Goal: Information Seeking & Learning: Check status

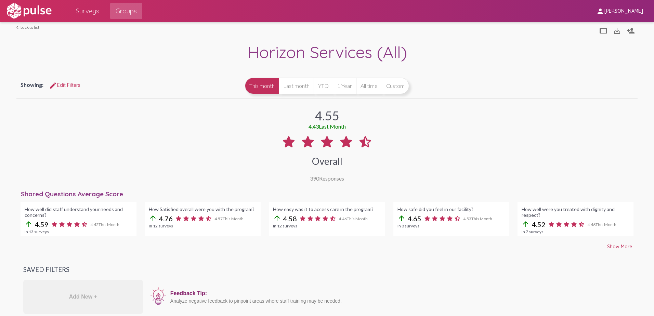
click at [28, 26] on link "arrow_back_ios back to list" at bounding box center [27, 27] width 23 height 5
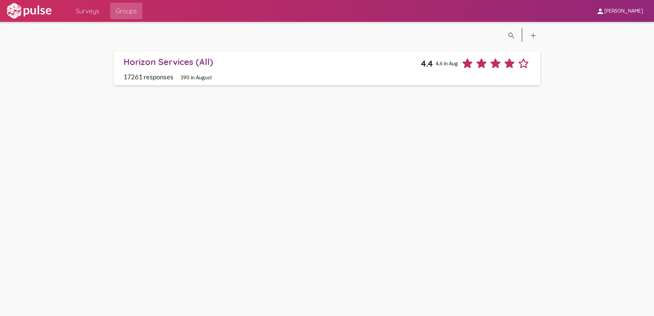
click at [92, 15] on span "Surveys" at bounding box center [87, 11] width 23 height 12
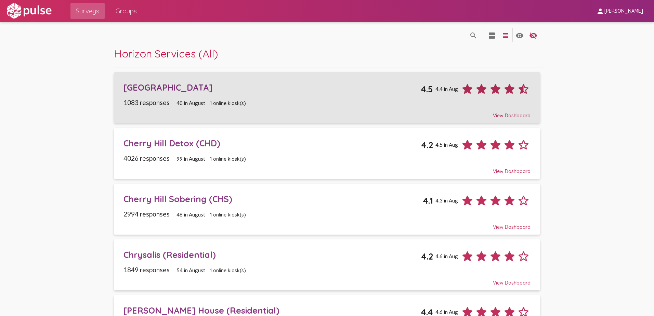
click at [166, 87] on div "[GEOGRAPHIC_DATA]" at bounding box center [271, 87] width 297 height 11
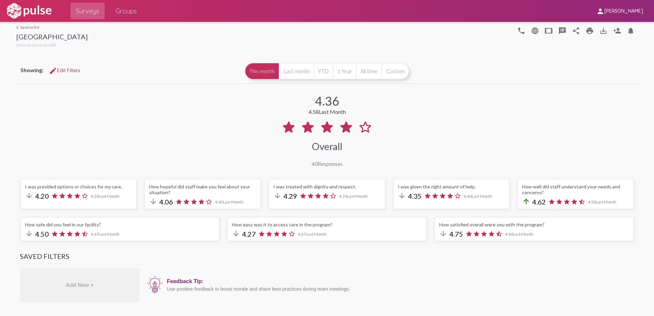
click at [19, 27] on link "arrow_back_ios back to list" at bounding box center [51, 27] width 71 height 5
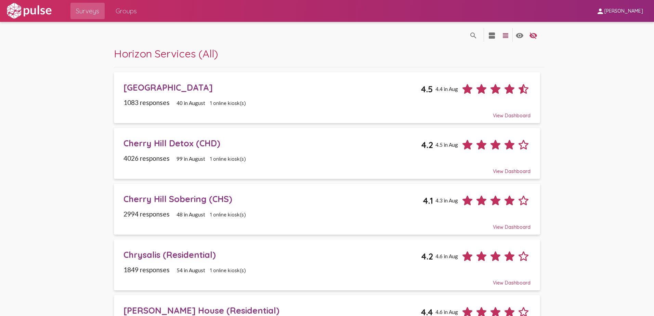
click at [148, 144] on div "Cherry Hill Detox (CHD)" at bounding box center [272, 143] width 298 height 11
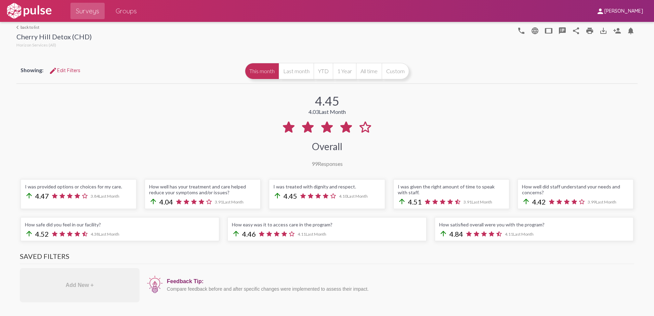
click at [26, 28] on link "arrow_back_ios back to list" at bounding box center [53, 27] width 75 height 5
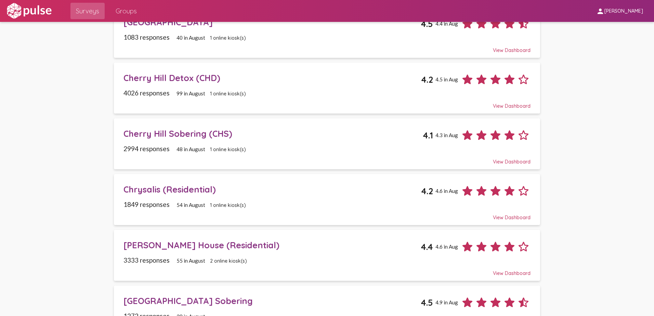
scroll to position [68, 0]
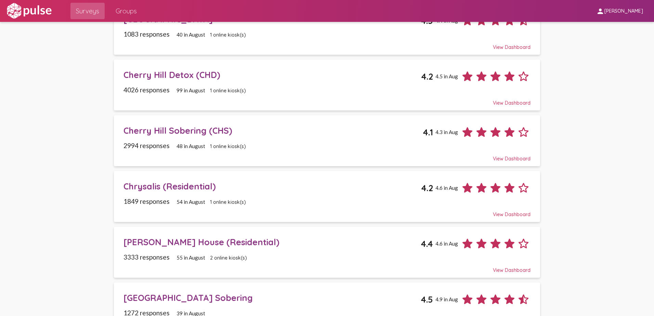
click at [169, 132] on div "Cherry Hill Sobering (CHS)" at bounding box center [273, 130] width 300 height 11
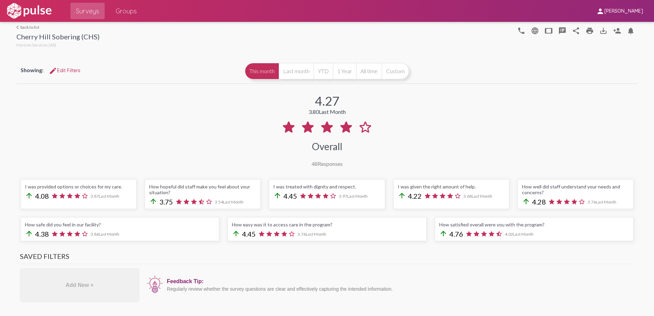
click at [33, 25] on link "arrow_back_ios back to list" at bounding box center [57, 27] width 83 height 5
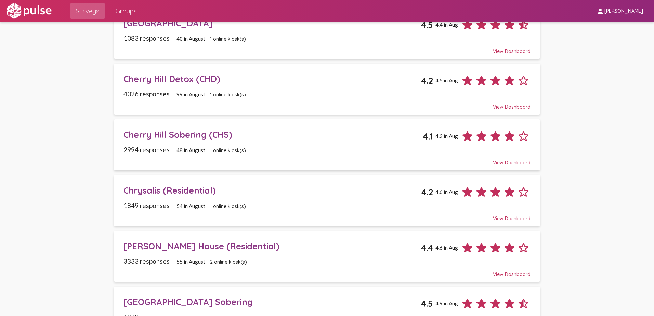
scroll to position [68, 0]
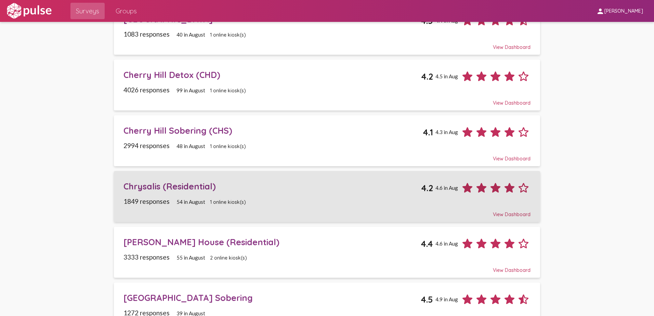
click at [157, 186] on div "Chrysalis (Residential)" at bounding box center [272, 186] width 298 height 11
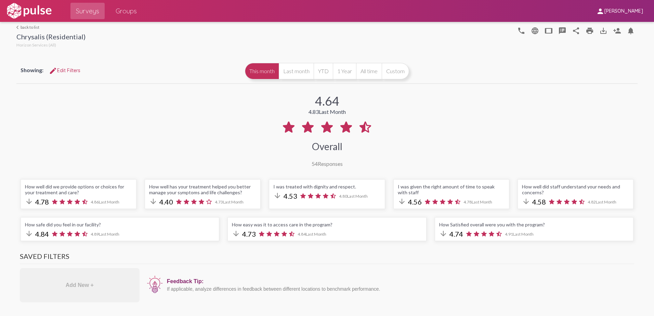
click at [25, 26] on link "arrow_back_ios back to list" at bounding box center [50, 27] width 69 height 5
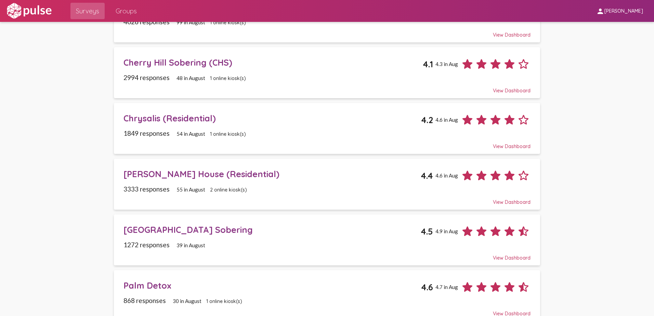
scroll to position [137, 0]
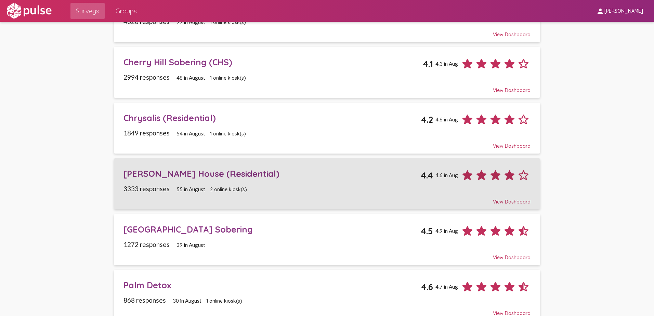
click at [150, 176] on div "[PERSON_NAME] House (Residential)" at bounding box center [271, 173] width 297 height 11
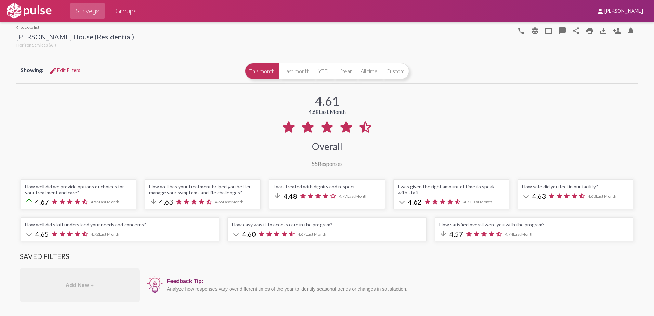
click at [27, 26] on link "arrow_back_ios back to list" at bounding box center [75, 27] width 118 height 5
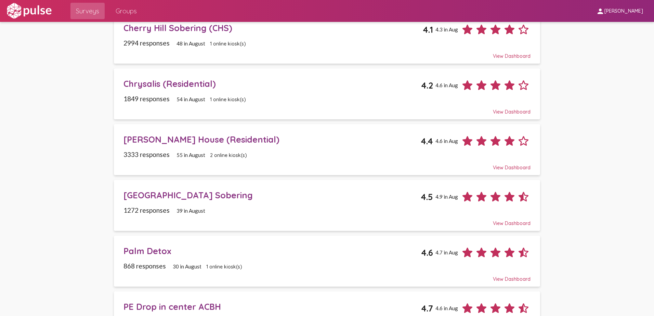
scroll to position [205, 0]
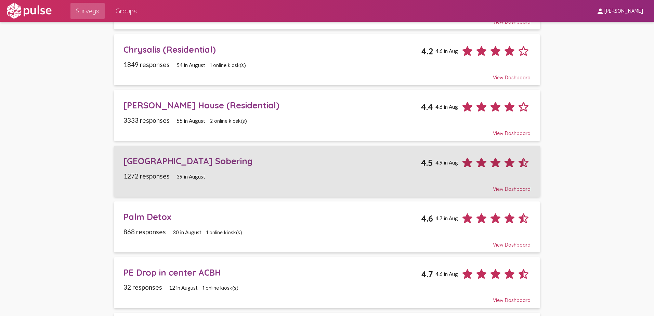
click at [180, 158] on div "[GEOGRAPHIC_DATA] Sobering" at bounding box center [271, 161] width 297 height 11
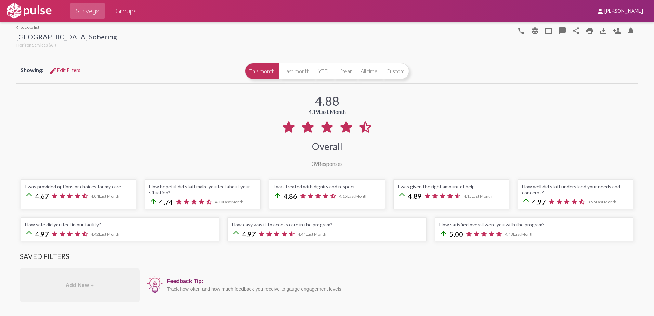
click at [31, 30] on div "arrow_back_ios back to list [GEOGRAPHIC_DATA] Sobering Horizon Services (All)" at bounding box center [66, 37] width 101 height 25
click at [31, 28] on link "arrow_back_ios back to list" at bounding box center [66, 27] width 101 height 5
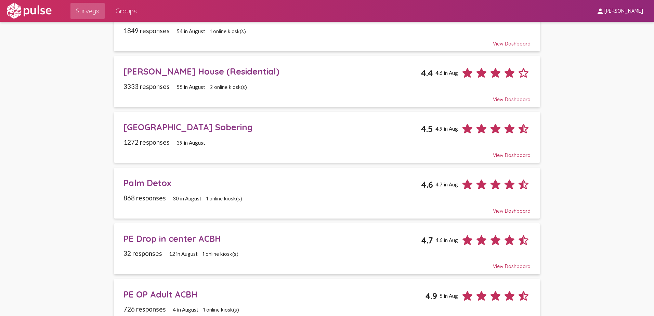
scroll to position [239, 0]
click at [145, 182] on div "Palm Detox" at bounding box center [272, 182] width 298 height 11
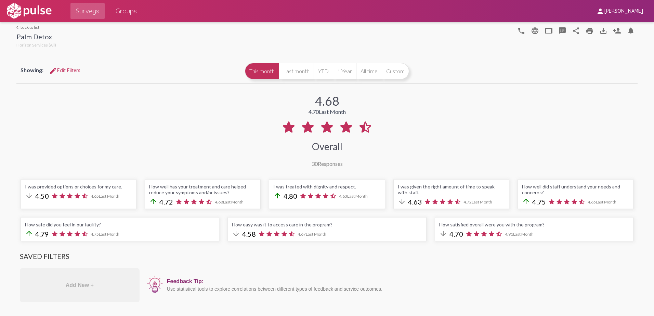
click at [31, 27] on link "arrow_back_ios back to list" at bounding box center [36, 27] width 40 height 5
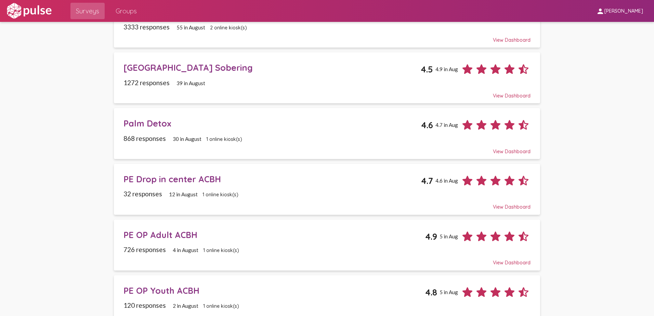
scroll to position [308, 0]
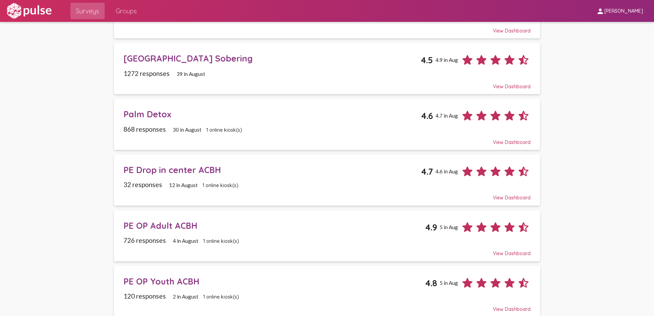
click at [174, 173] on div "PE Drop in center ACBH" at bounding box center [272, 169] width 298 height 11
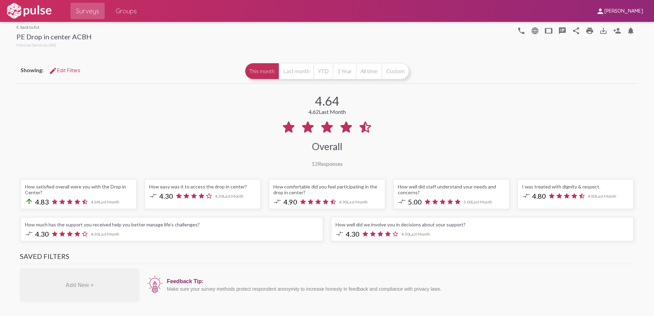
click at [26, 27] on link "arrow_back_ios back to list" at bounding box center [53, 27] width 75 height 5
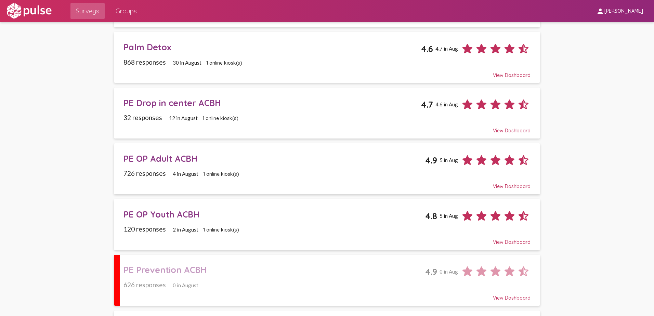
scroll to position [376, 0]
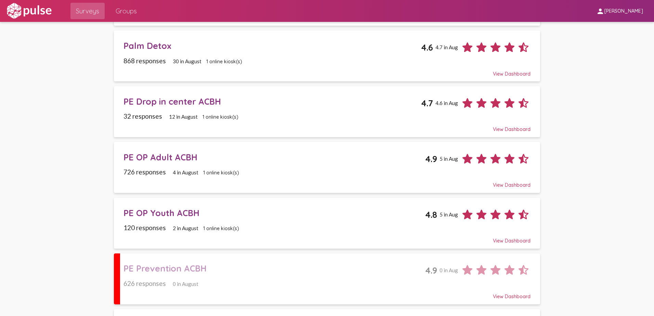
click at [144, 157] on div "PE OP Adult ACBH" at bounding box center [274, 157] width 302 height 11
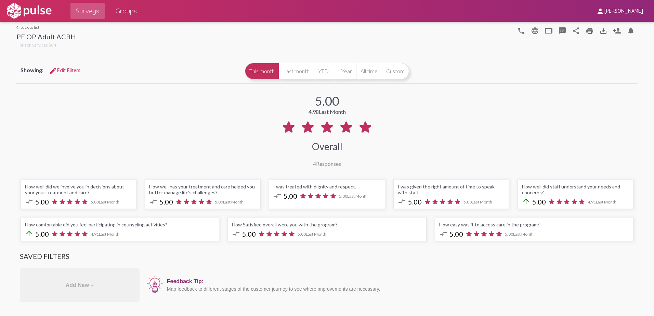
click at [31, 26] on link "arrow_back_ios back to list" at bounding box center [45, 27] width 59 height 5
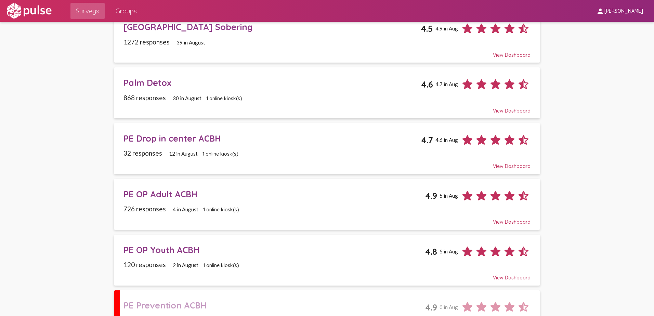
scroll to position [342, 0]
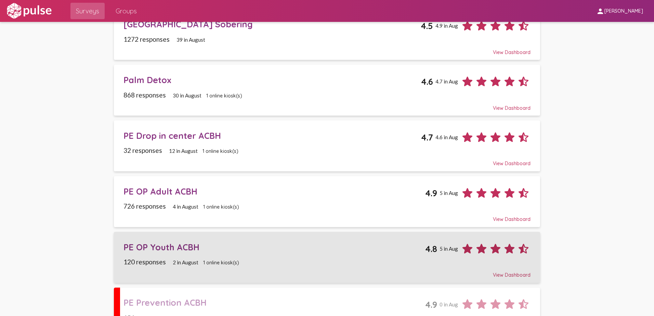
click at [173, 249] on div "PE OP Youth ACBH" at bounding box center [274, 247] width 302 height 11
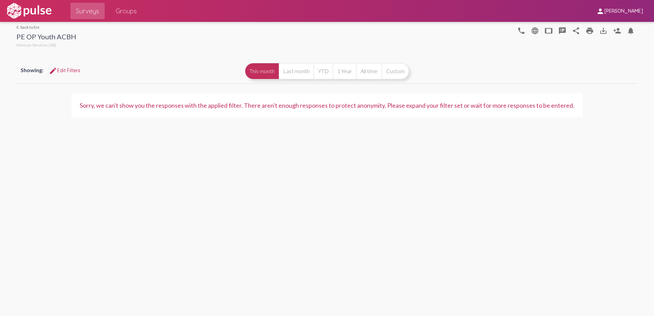
click at [25, 26] on link "arrow_back_ios back to list" at bounding box center [46, 27] width 60 height 5
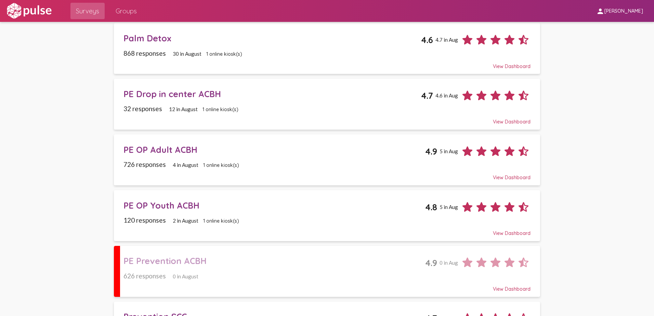
scroll to position [425, 0]
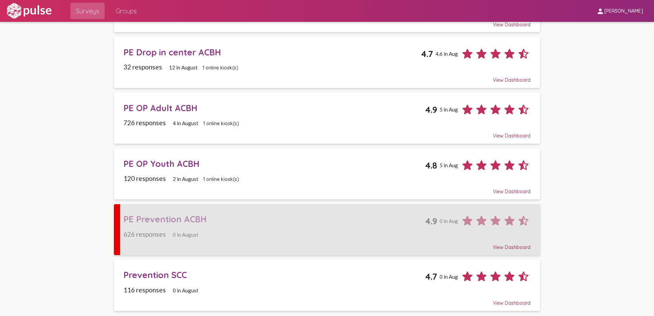
click at [165, 223] on div "PE Prevention ACBH" at bounding box center [274, 219] width 302 height 11
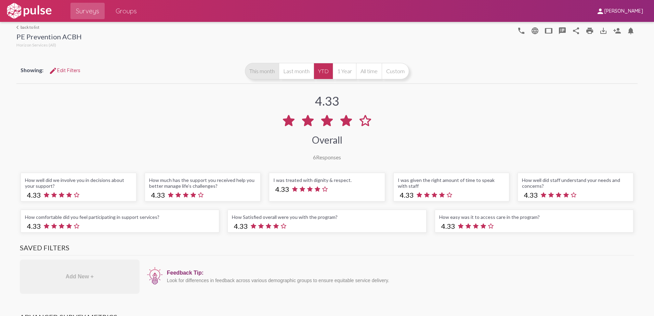
click at [258, 74] on button "This month" at bounding box center [262, 71] width 34 height 16
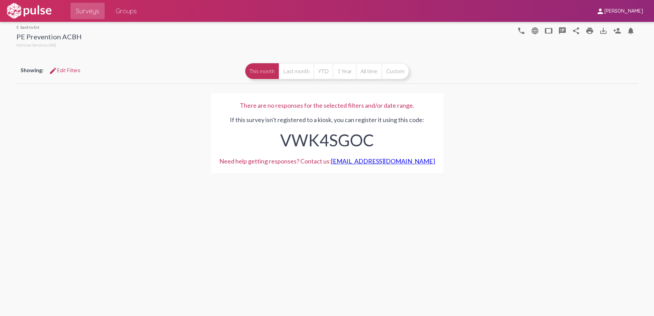
click at [30, 26] on link "arrow_back_ios back to list" at bounding box center [48, 27] width 65 height 5
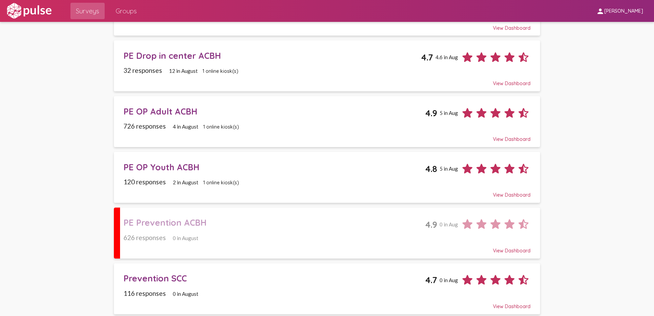
scroll to position [425, 0]
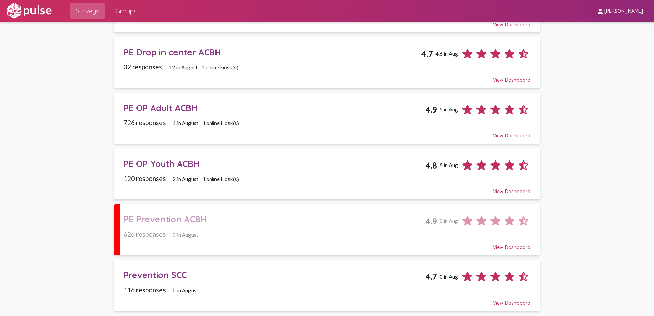
click at [157, 274] on div "Prevention SCC" at bounding box center [274, 274] width 302 height 11
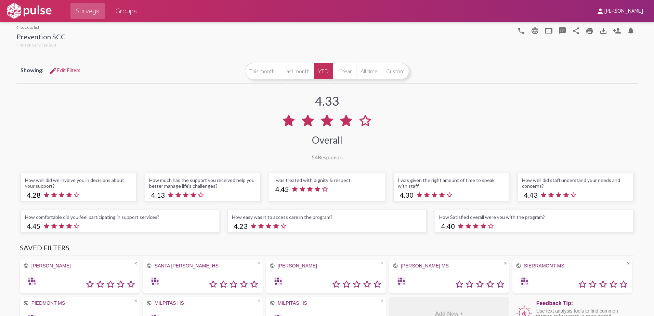
click at [26, 27] on link "arrow_back_ios back to list" at bounding box center [40, 27] width 49 height 5
